Goal: Task Accomplishment & Management: Manage account settings

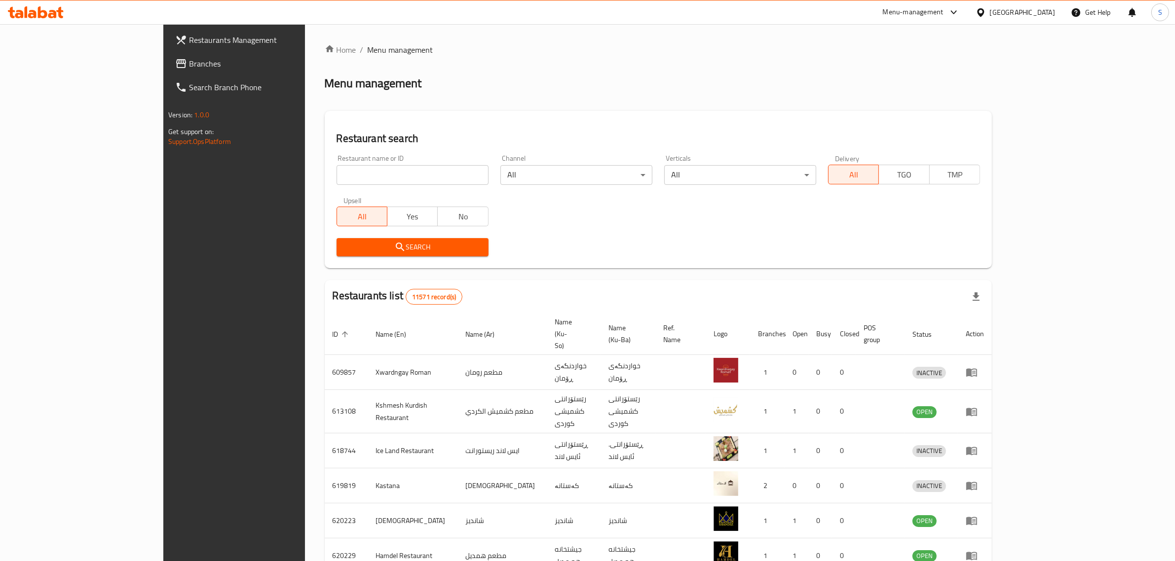
drag, startPoint x: 0, startPoint y: 0, endPoint x: 371, endPoint y: 171, distance: 408.0
click at [371, 171] on input "search" at bounding box center [412, 175] width 152 height 20
click button "Search" at bounding box center [412, 247] width 152 height 18
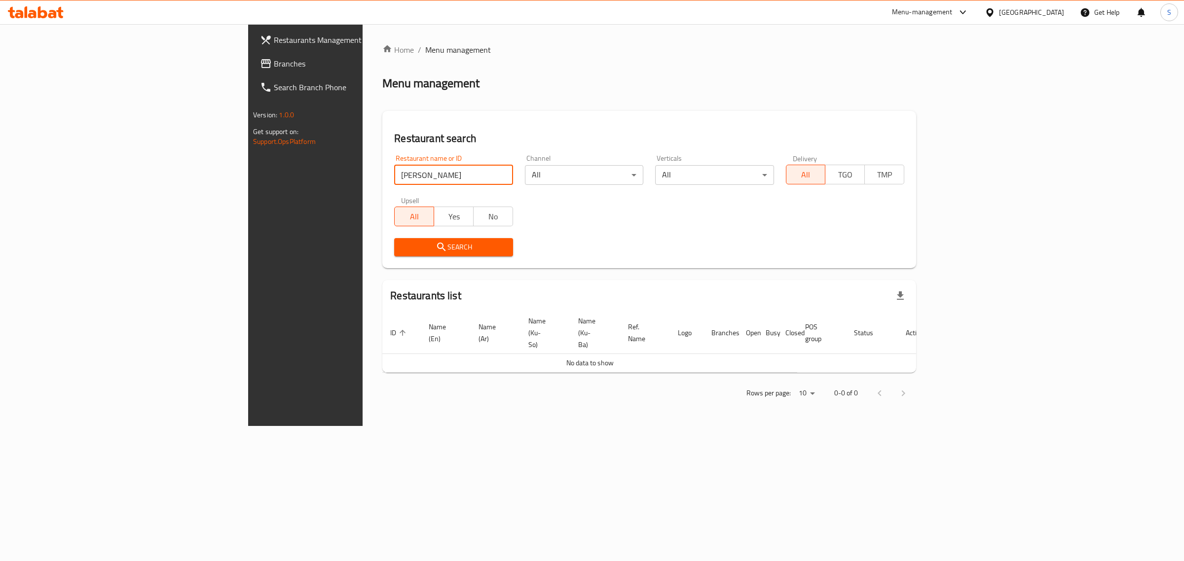
type input "[PERSON_NAME]"
click button "Search" at bounding box center [453, 247] width 118 height 18
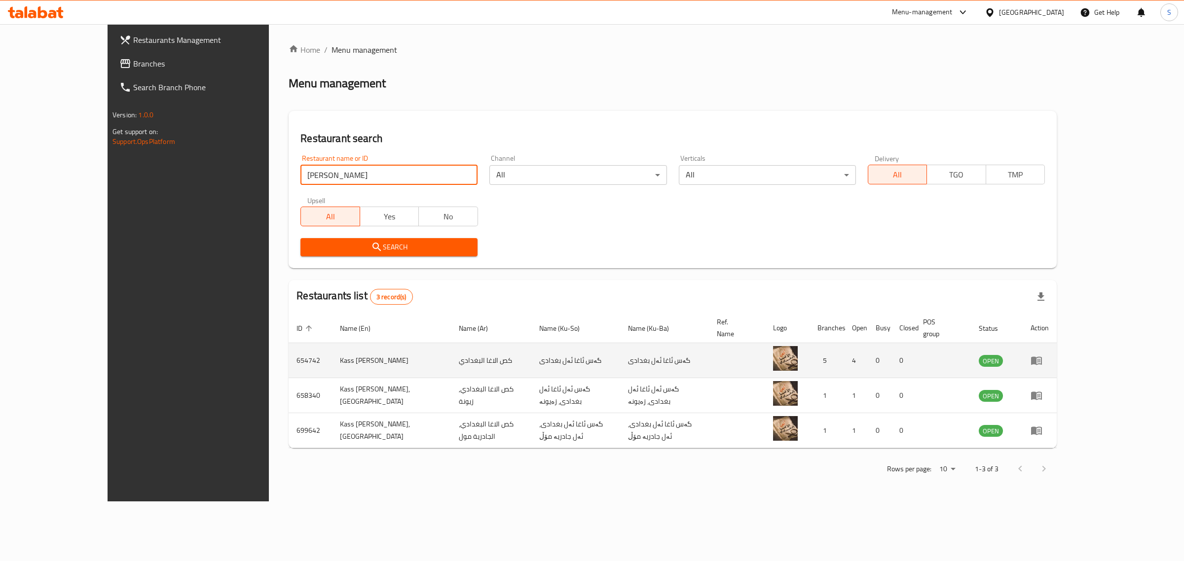
click at [1042, 357] on icon "enhanced table" at bounding box center [1036, 361] width 11 height 8
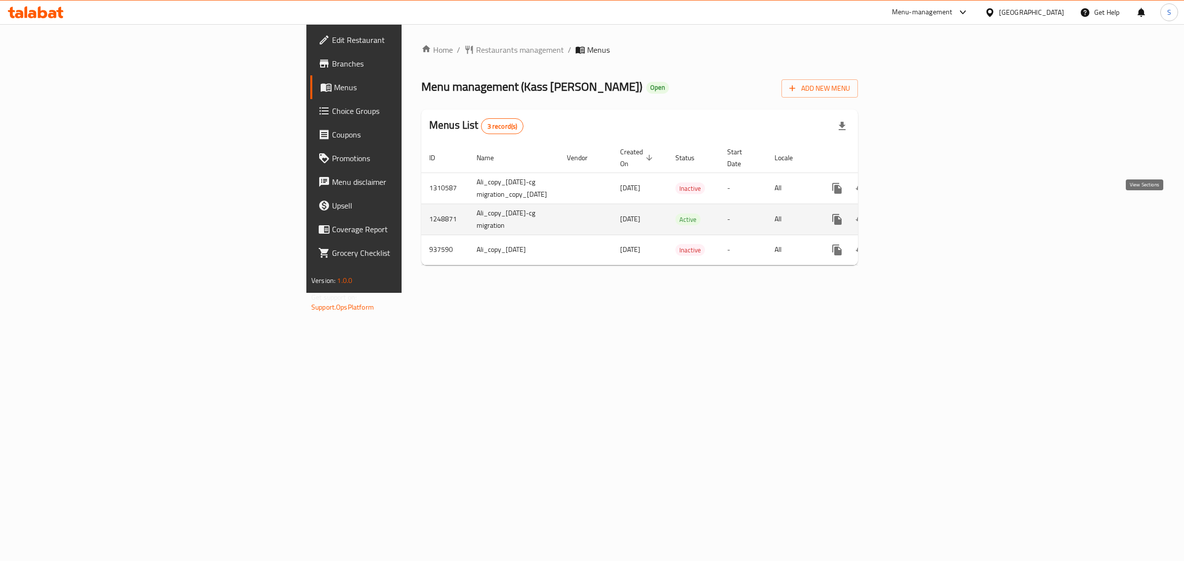
click at [914, 214] on icon "enhanced table" at bounding box center [908, 220] width 12 height 12
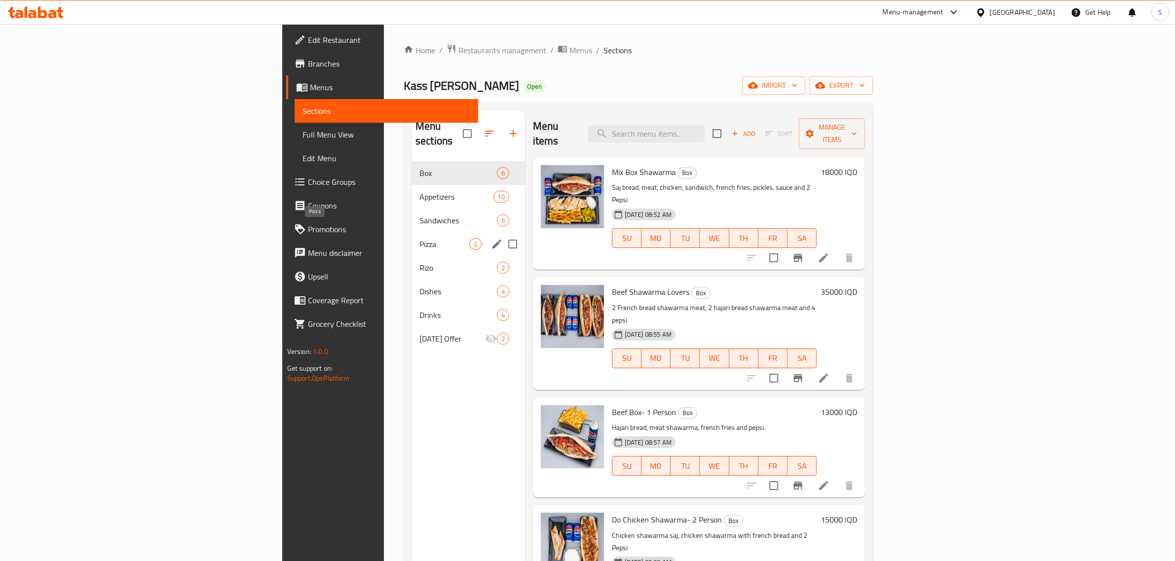
click at [419, 238] on span "Pizza" at bounding box center [444, 244] width 50 height 12
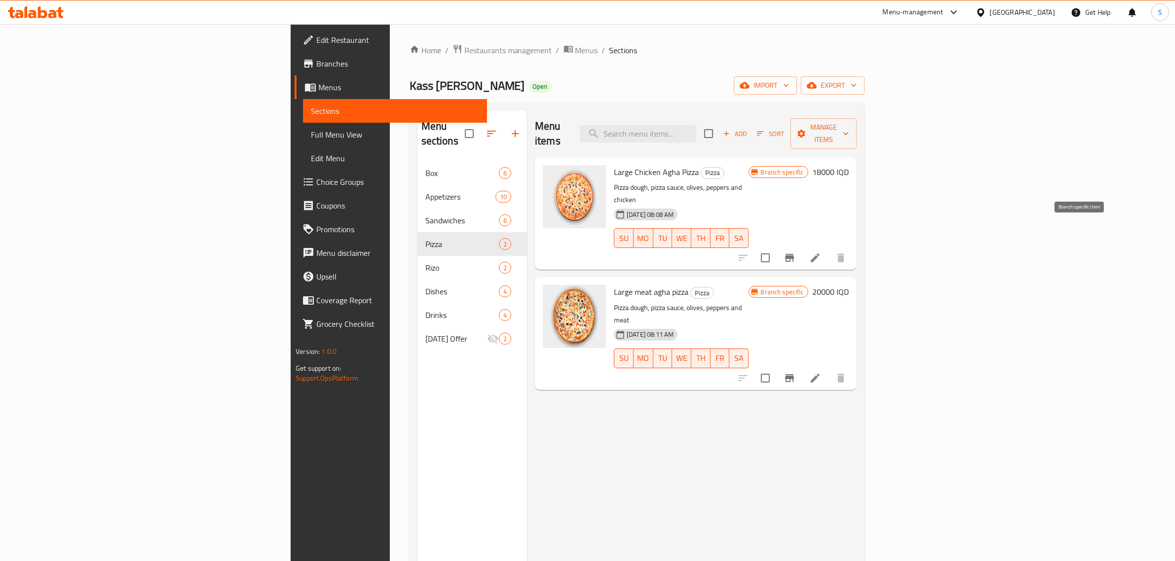
click at [795, 252] on icon "Branch-specific-item" at bounding box center [790, 258] width 12 height 12
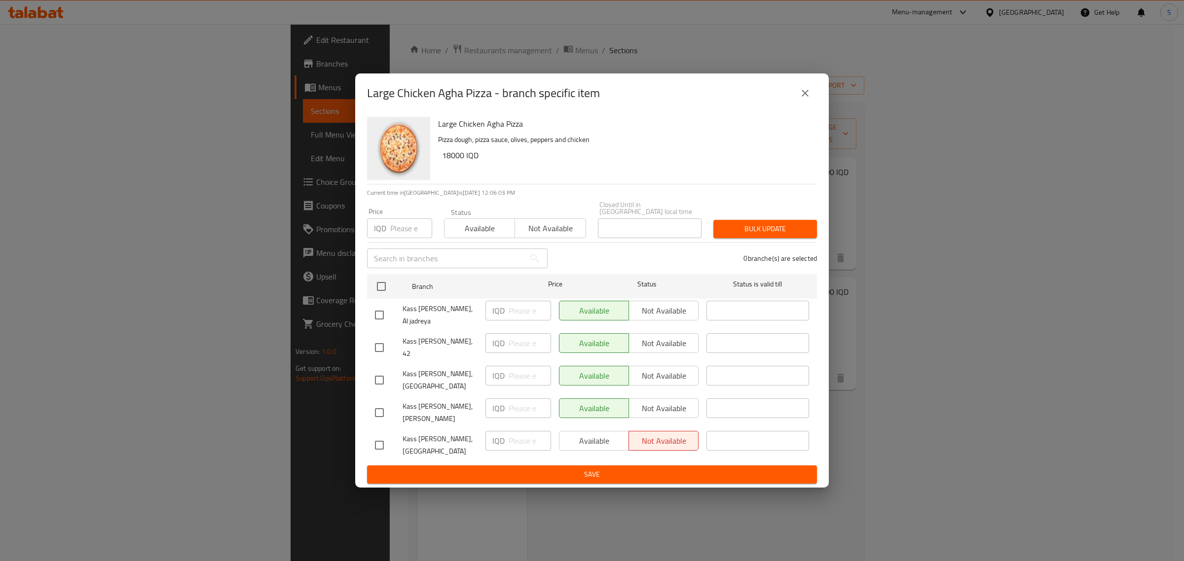
click at [607, 443] on div "Available Not available" at bounding box center [629, 441] width 140 height 20
click at [603, 437] on div "Available Not available" at bounding box center [629, 441] width 140 height 20
click at [380, 287] on input "checkbox" at bounding box center [381, 286] width 21 height 21
checkbox input "true"
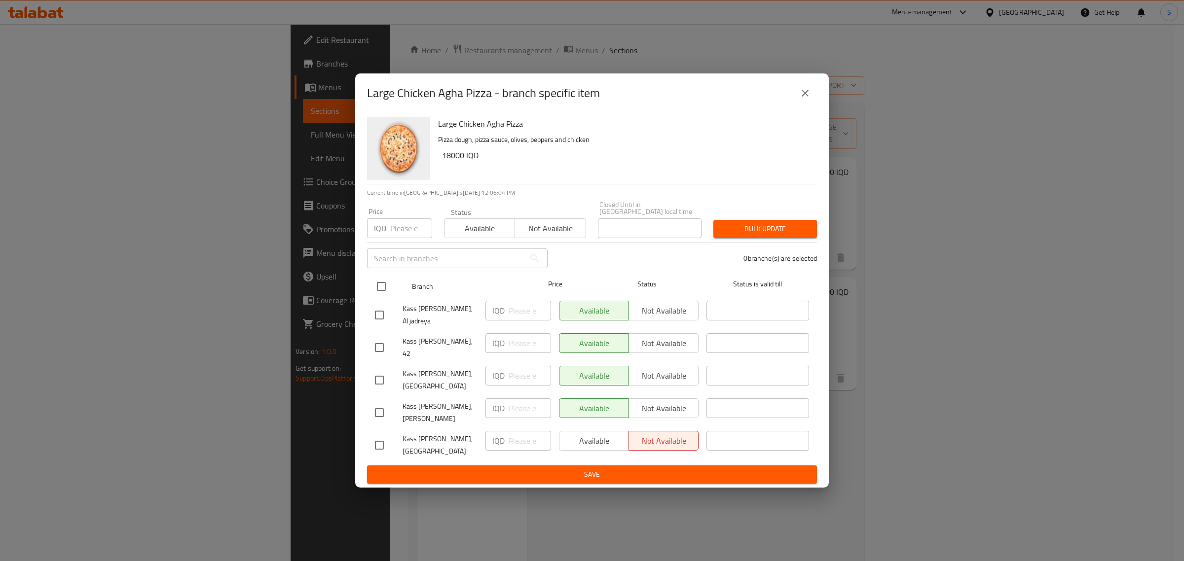
checkbox input "true"
click at [468, 222] on span "Available" at bounding box center [480, 229] width 63 height 14
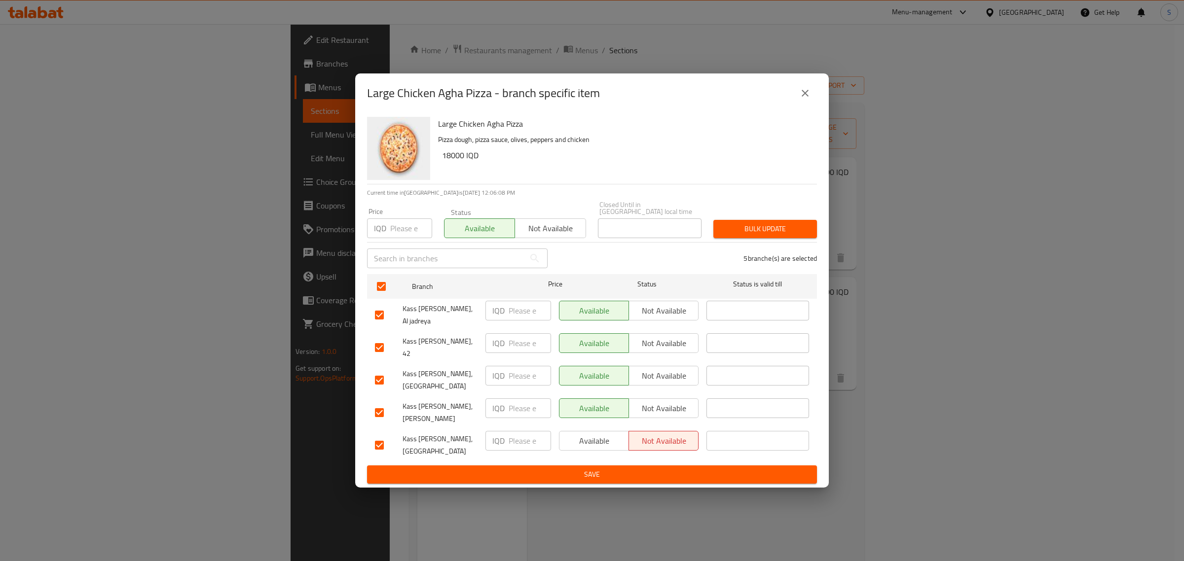
drag, startPoint x: 610, startPoint y: 470, endPoint x: 595, endPoint y: 440, distance: 33.1
click at [595, 447] on form "Branch Price Status Status is valid till Kass [PERSON_NAME], Al jadreya IQD ​ A…" at bounding box center [592, 377] width 450 height 214
click at [595, 440] on span "Available" at bounding box center [594, 441] width 62 height 14
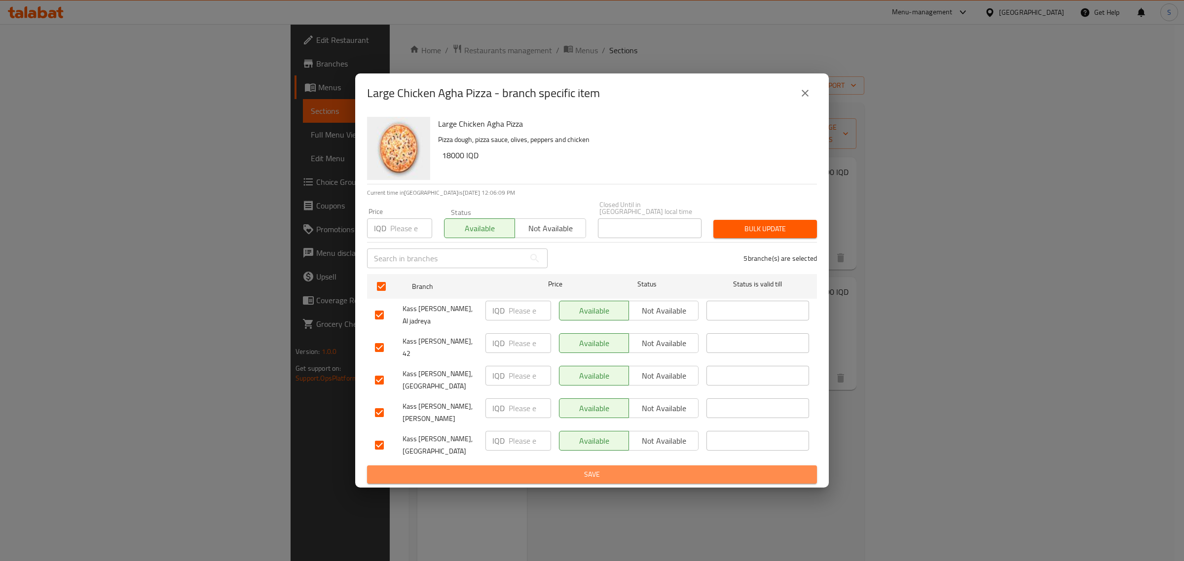
click at [626, 469] on span "Save" at bounding box center [592, 475] width 434 height 12
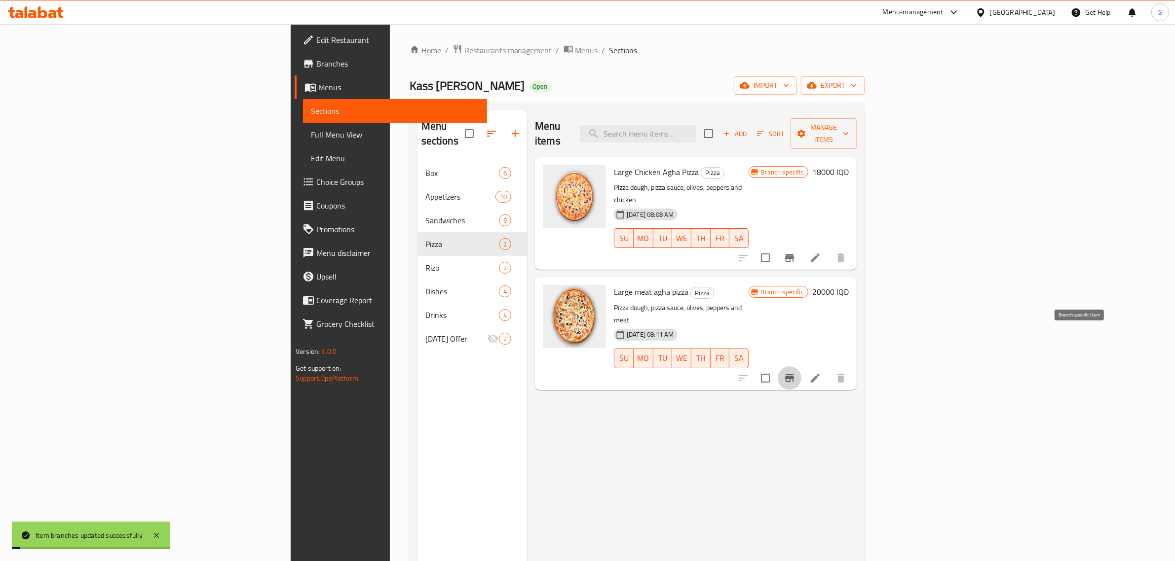
click at [794, 374] on icon "Branch-specific-item" at bounding box center [789, 378] width 9 height 8
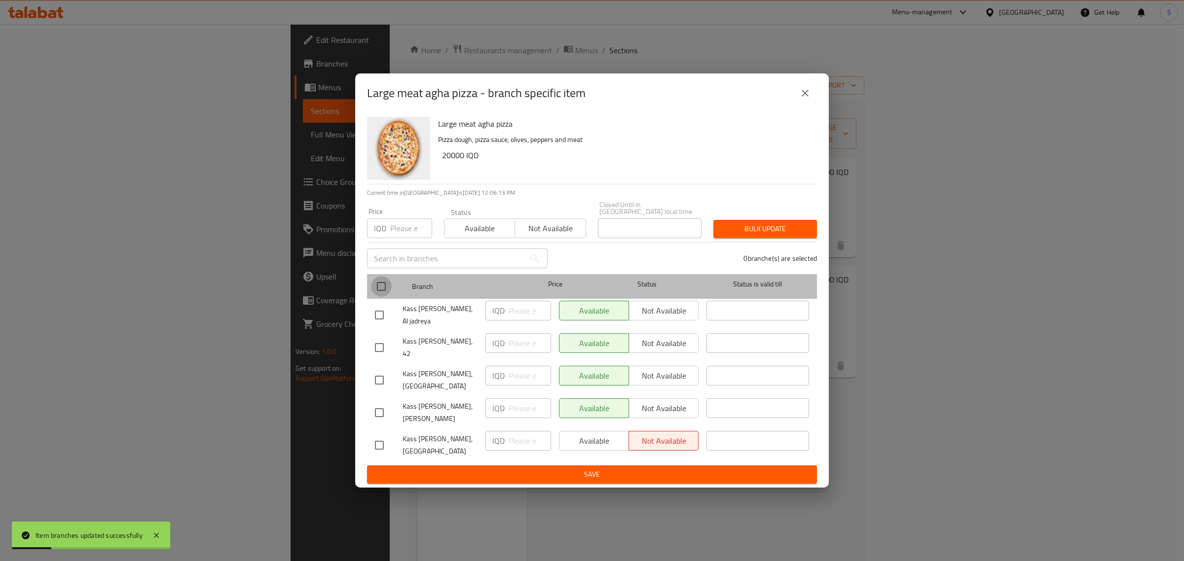
click at [383, 280] on input "checkbox" at bounding box center [381, 286] width 21 height 21
checkbox input "true"
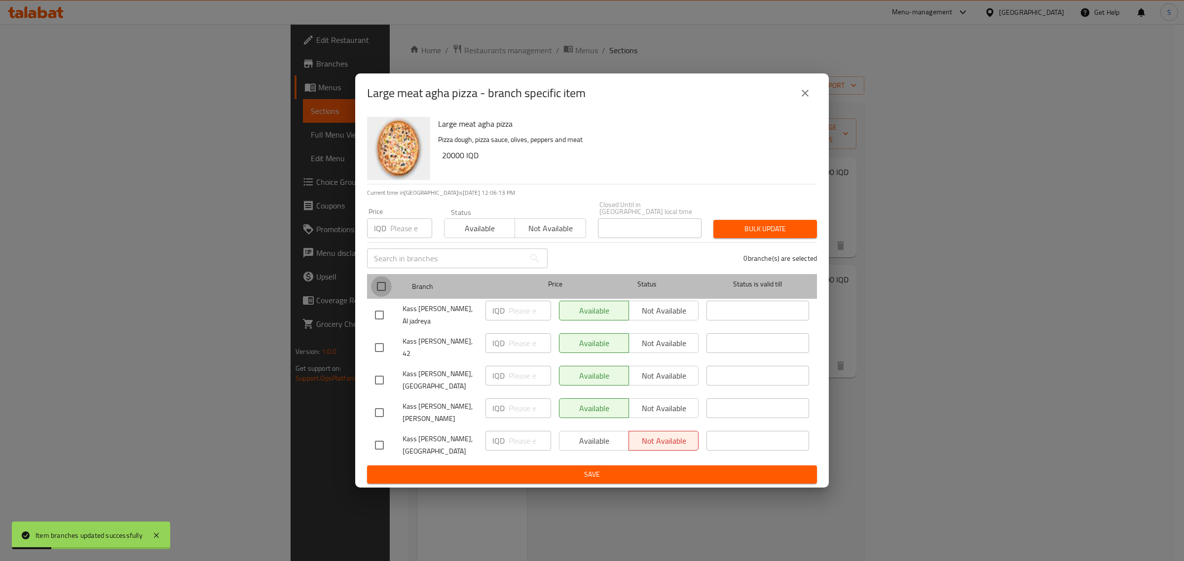
checkbox input "true"
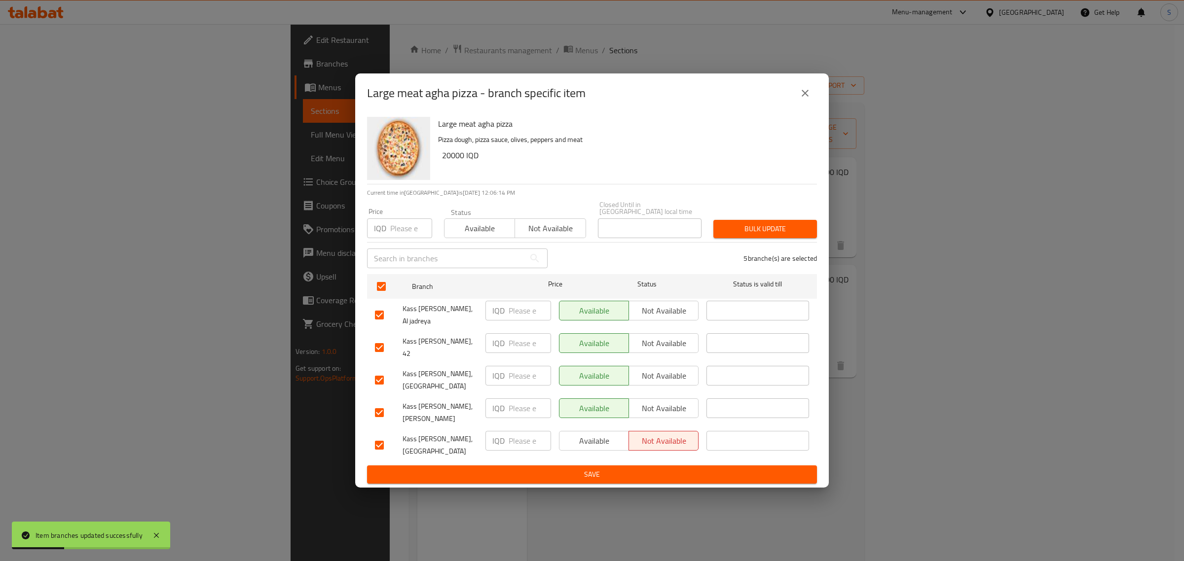
click at [581, 438] on span "Available" at bounding box center [594, 441] width 62 height 14
click at [473, 222] on span "Available" at bounding box center [480, 229] width 63 height 14
click at [647, 469] on span "Save" at bounding box center [592, 475] width 434 height 12
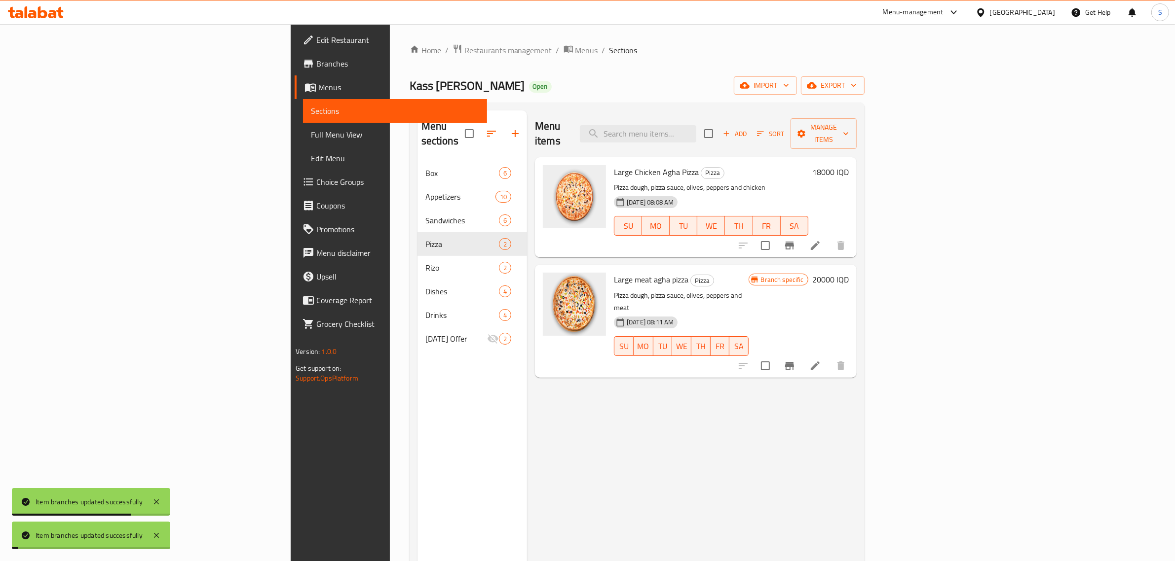
click at [857, 437] on div "Menu items Add Sort Manage items Large Chicken Agha Pizza Pizza Pizza dough, pi…" at bounding box center [692, 391] width 330 height 561
